Goal: Task Accomplishment & Management: Use online tool/utility

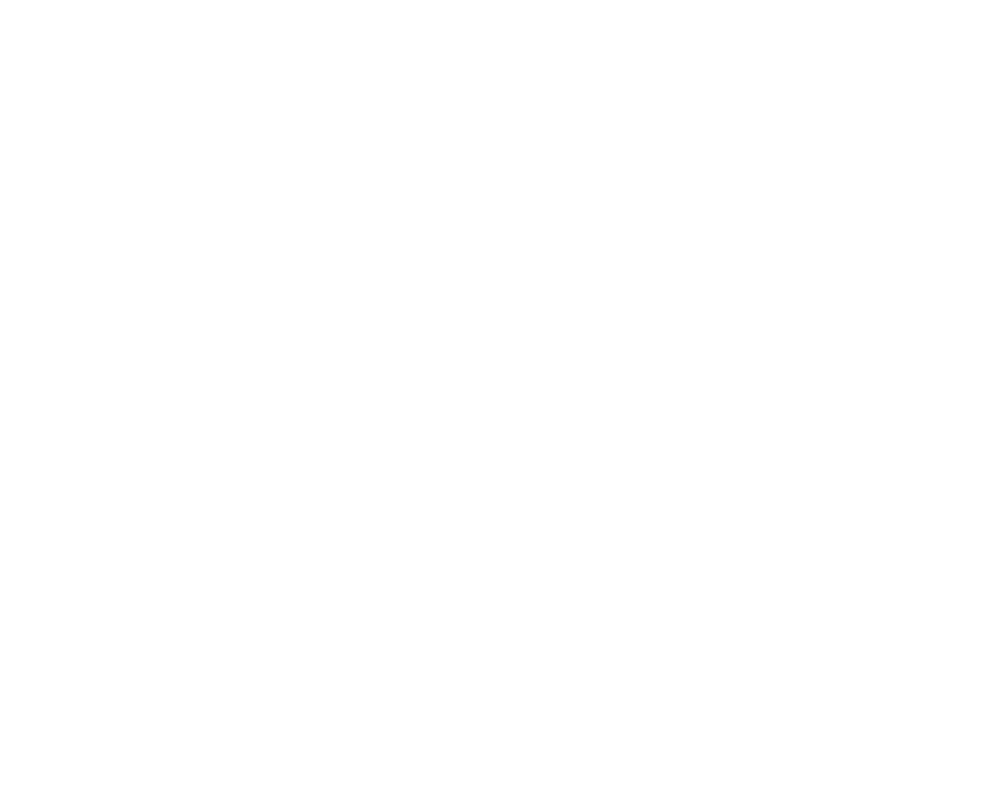
click at [280, 278] on div at bounding box center [501, 405] width 1003 height 810
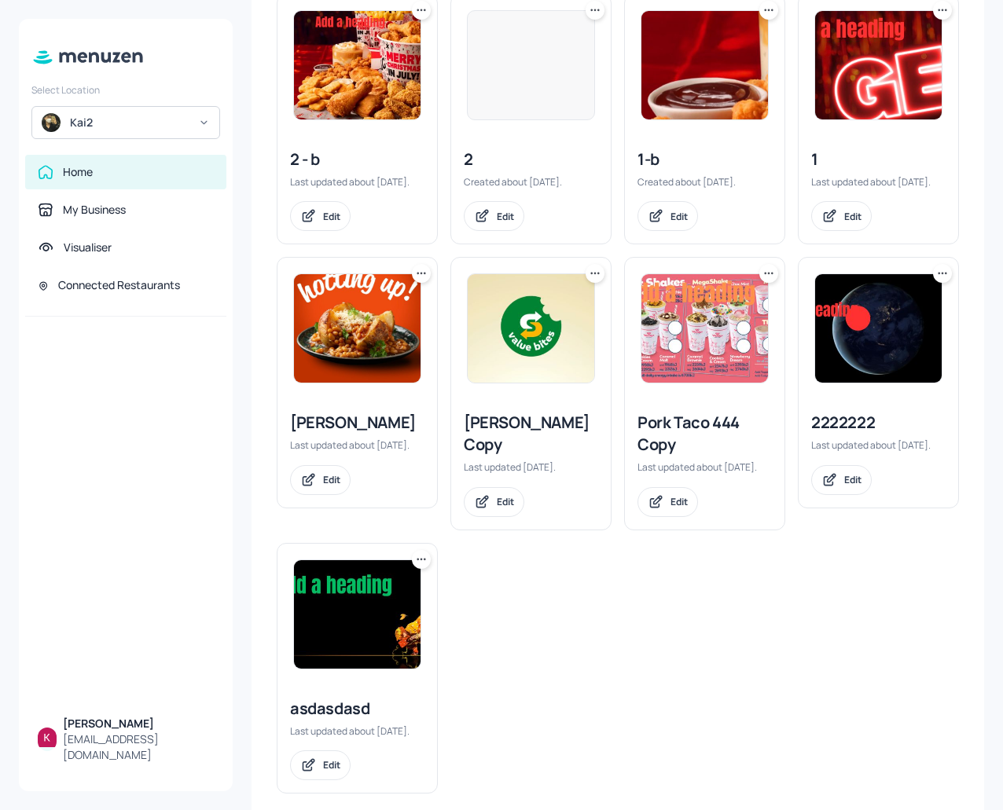
scroll to position [412, 0]
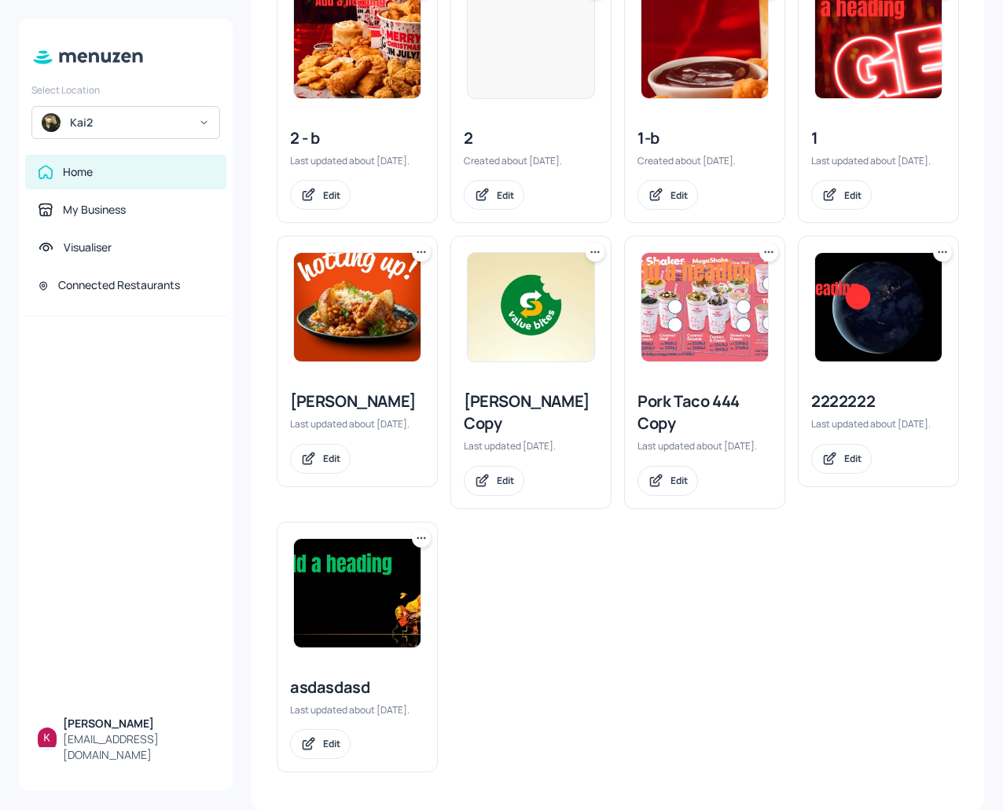
click at [357, 292] on img at bounding box center [357, 307] width 127 height 108
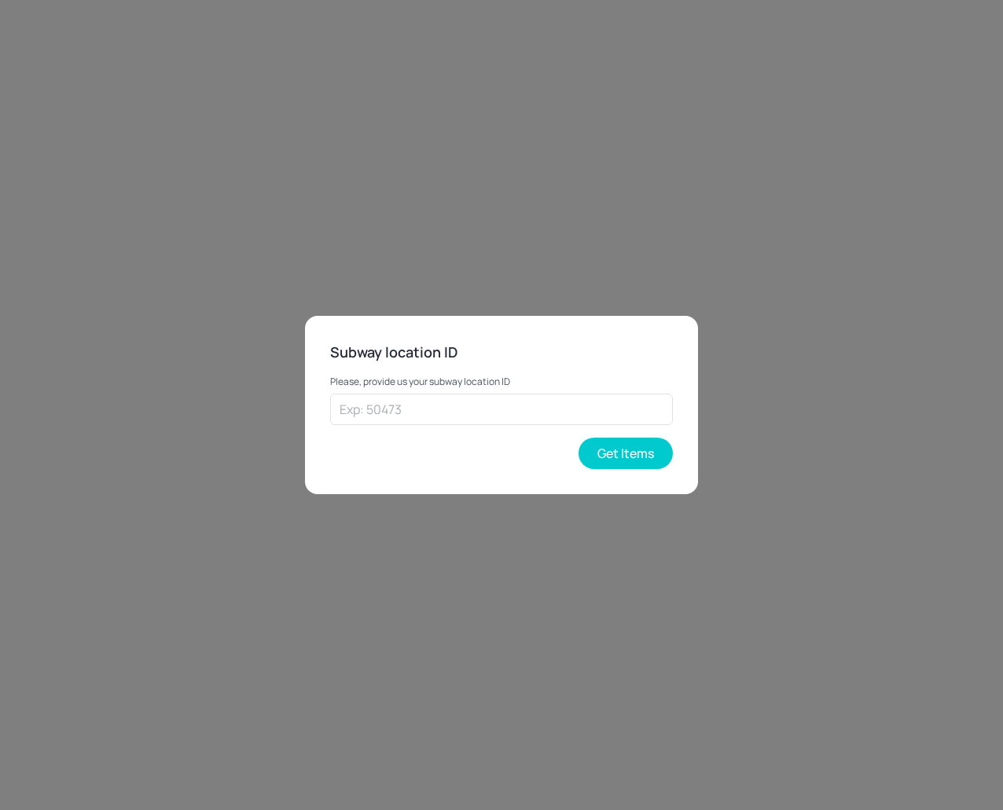
click at [246, 184] on div "Subway location ID Please, provide us your subway location ID ​ Get Items" at bounding box center [501, 405] width 1003 height 810
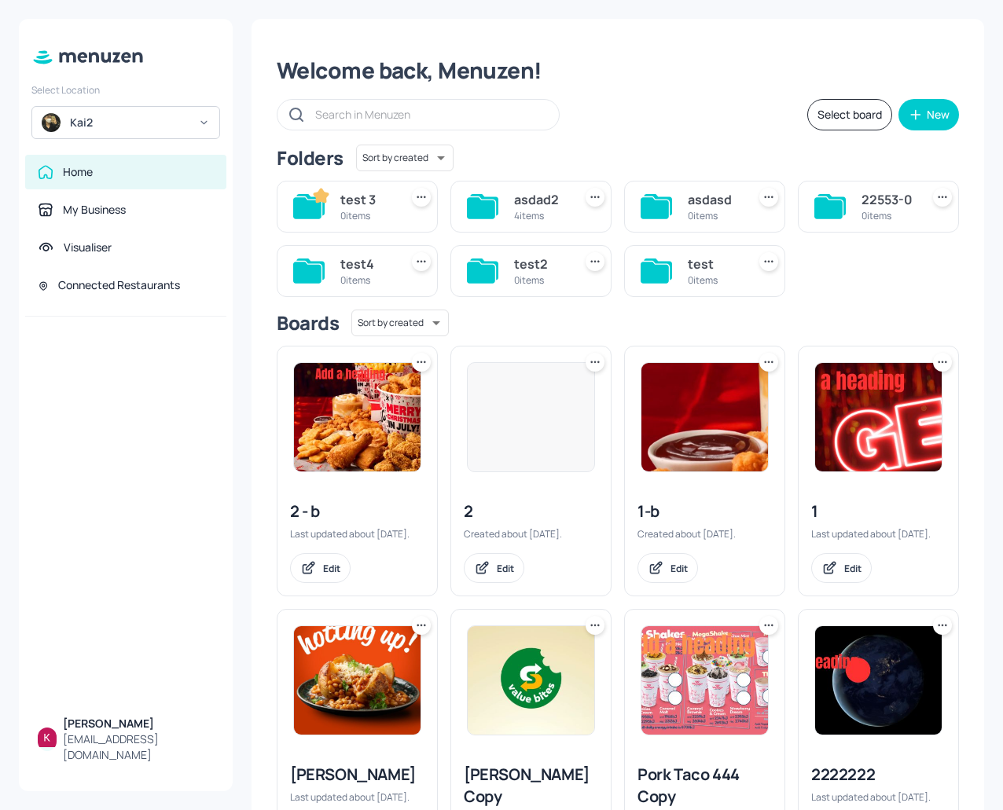
click at [140, 122] on div "Kai2" at bounding box center [129, 123] width 119 height 16
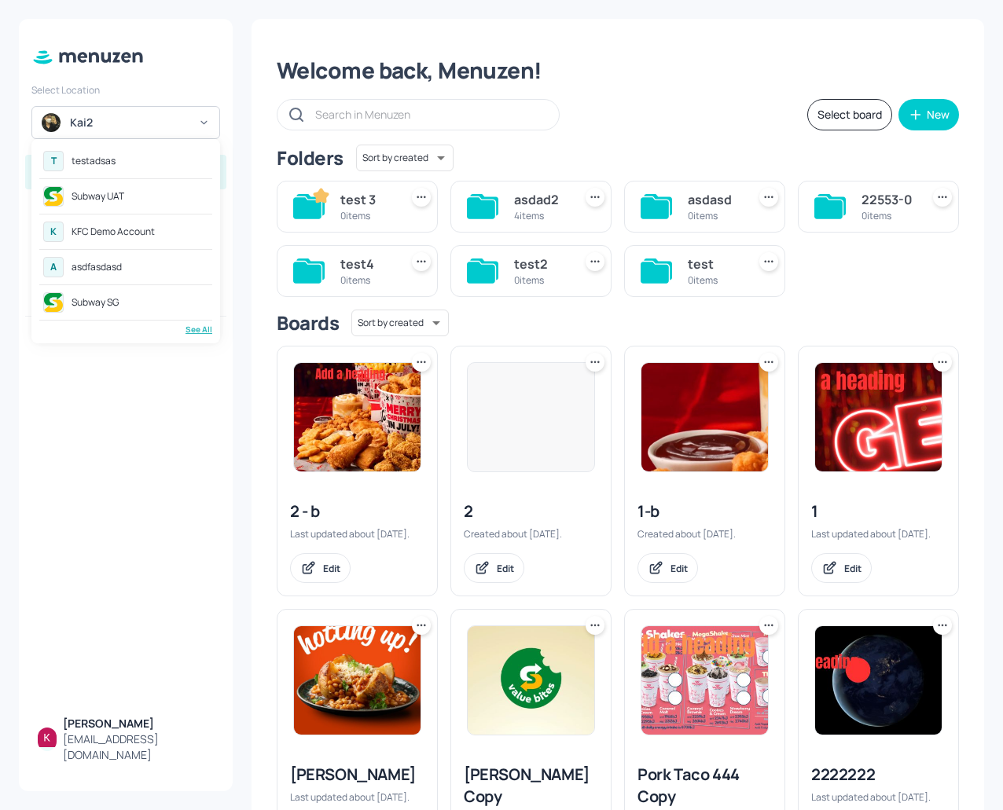
click at [211, 333] on div "See All" at bounding box center [125, 330] width 173 height 12
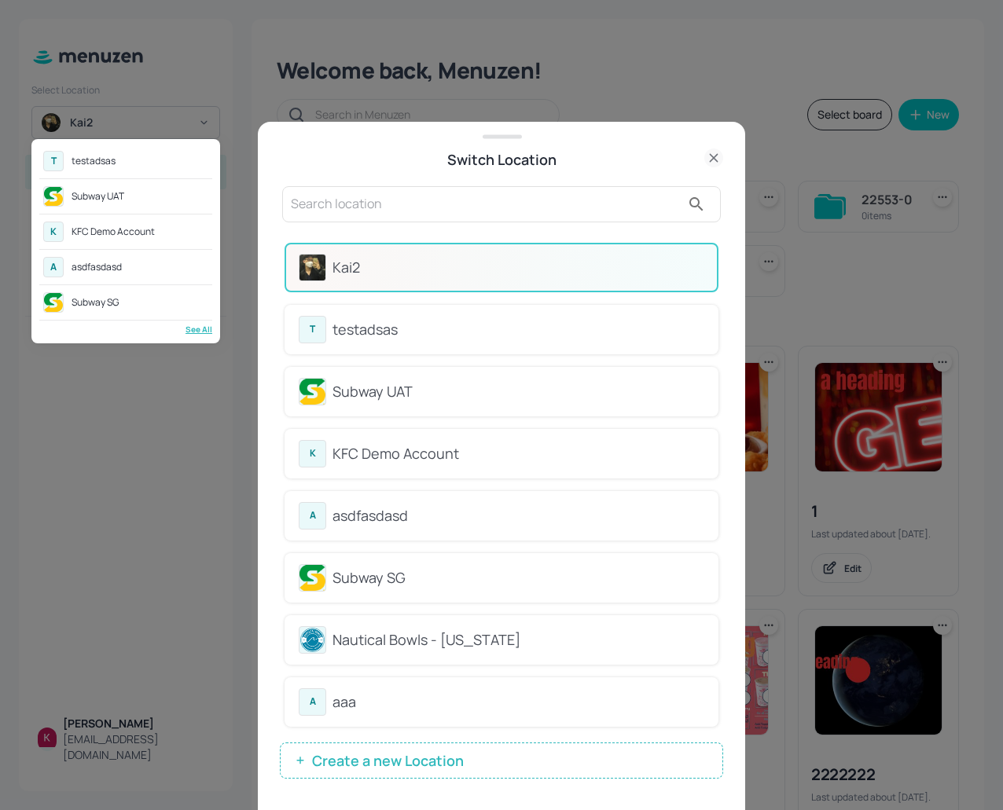
click at [407, 326] on div at bounding box center [501, 405] width 1003 height 810
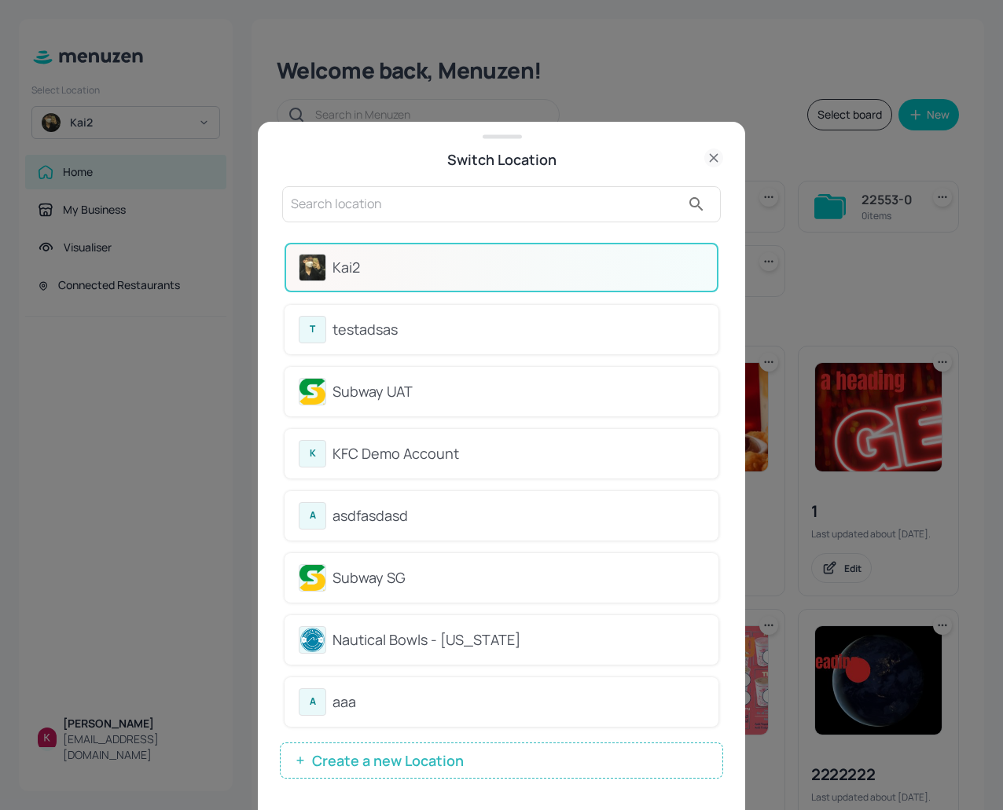
click at [407, 327] on div at bounding box center [501, 405] width 1003 height 810
click at [407, 327] on div "testadsas" at bounding box center [519, 329] width 372 height 21
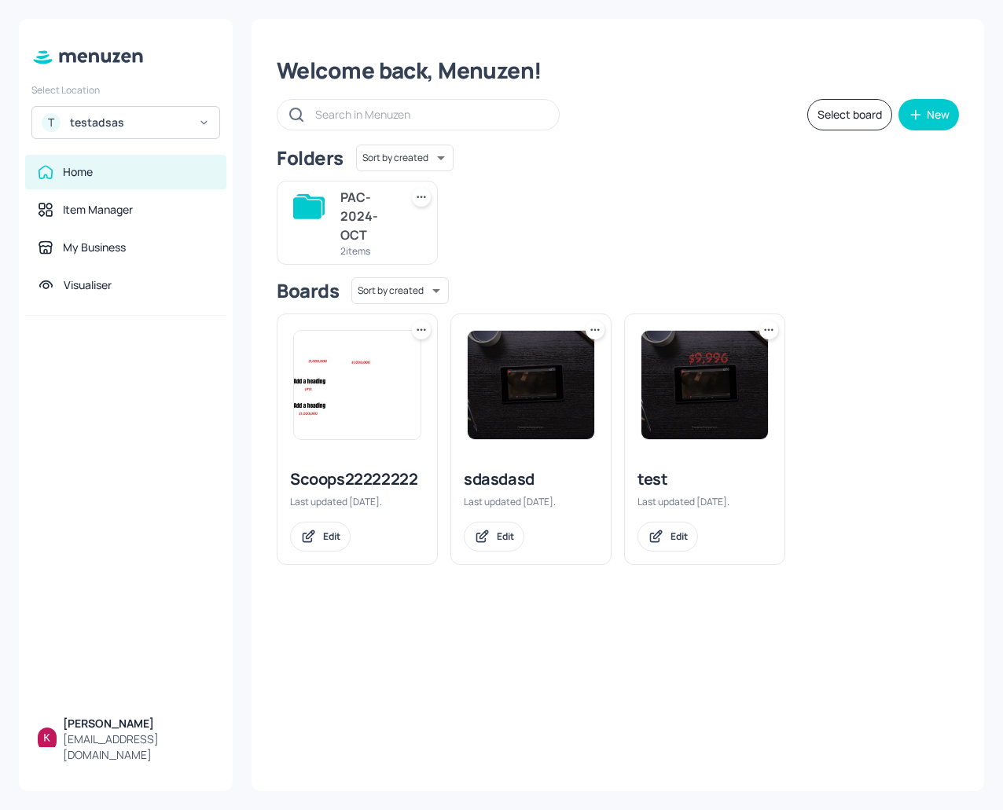
click at [378, 369] on img at bounding box center [357, 385] width 127 height 108
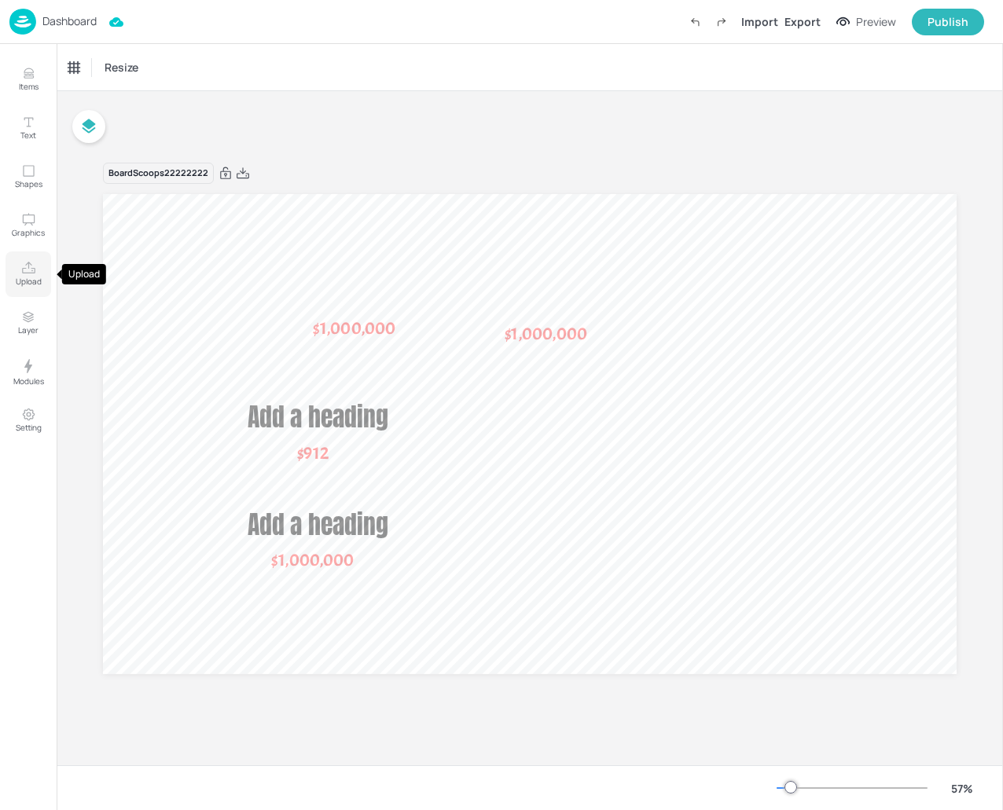
click at [35, 270] on icon "Upload" at bounding box center [28, 268] width 13 height 12
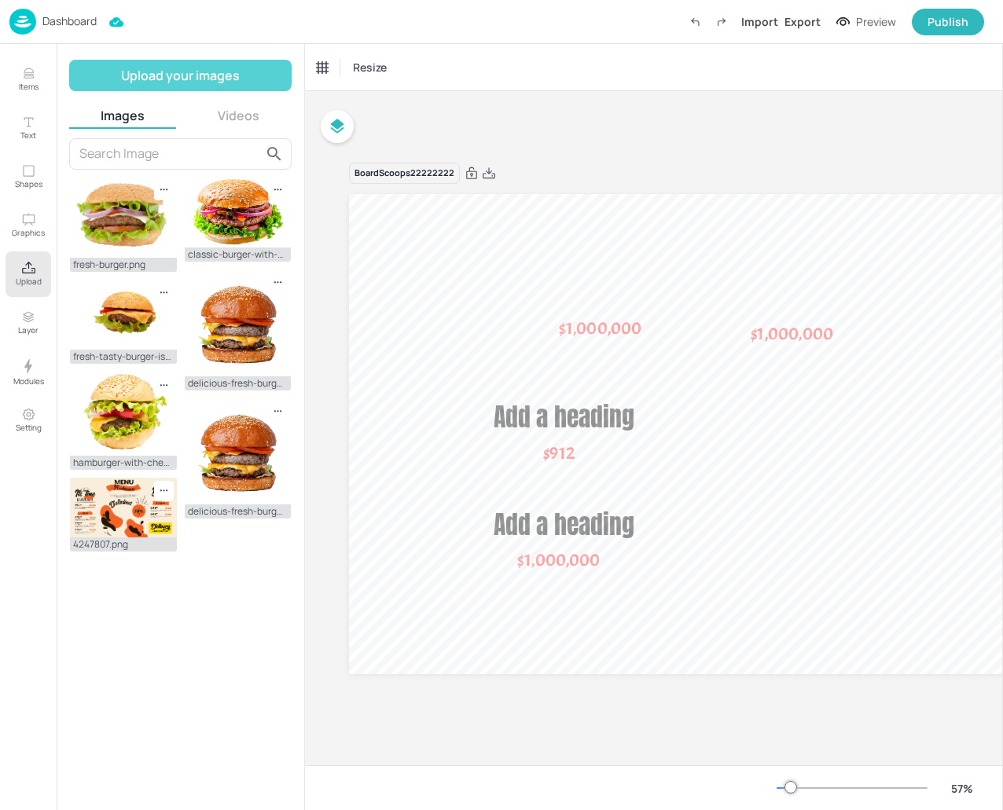
click at [180, 64] on button "Upload your images" at bounding box center [180, 75] width 222 height 31
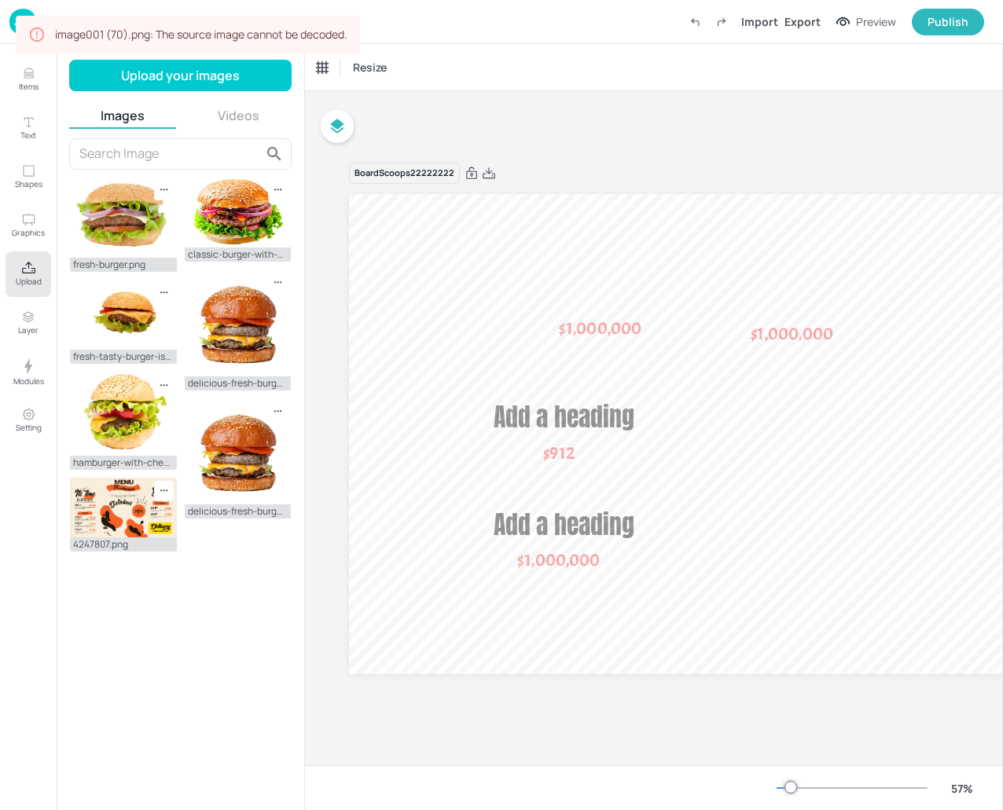
drag, startPoint x: 348, startPoint y: 38, endPoint x: 179, endPoint y: 40, distance: 169.0
click at [189, 37] on div "image001 (70).png: The source image cannot be decoded." at bounding box center [201, 34] width 292 height 28
click at [606, 116] on div "Board Scoops22222222 $912 Add a heading $1,000,000 Add a heading $1,000,000 $1,…" at bounding box center [776, 428] width 942 height 674
